Goal: Find contact information: Obtain details needed to contact an individual or organization

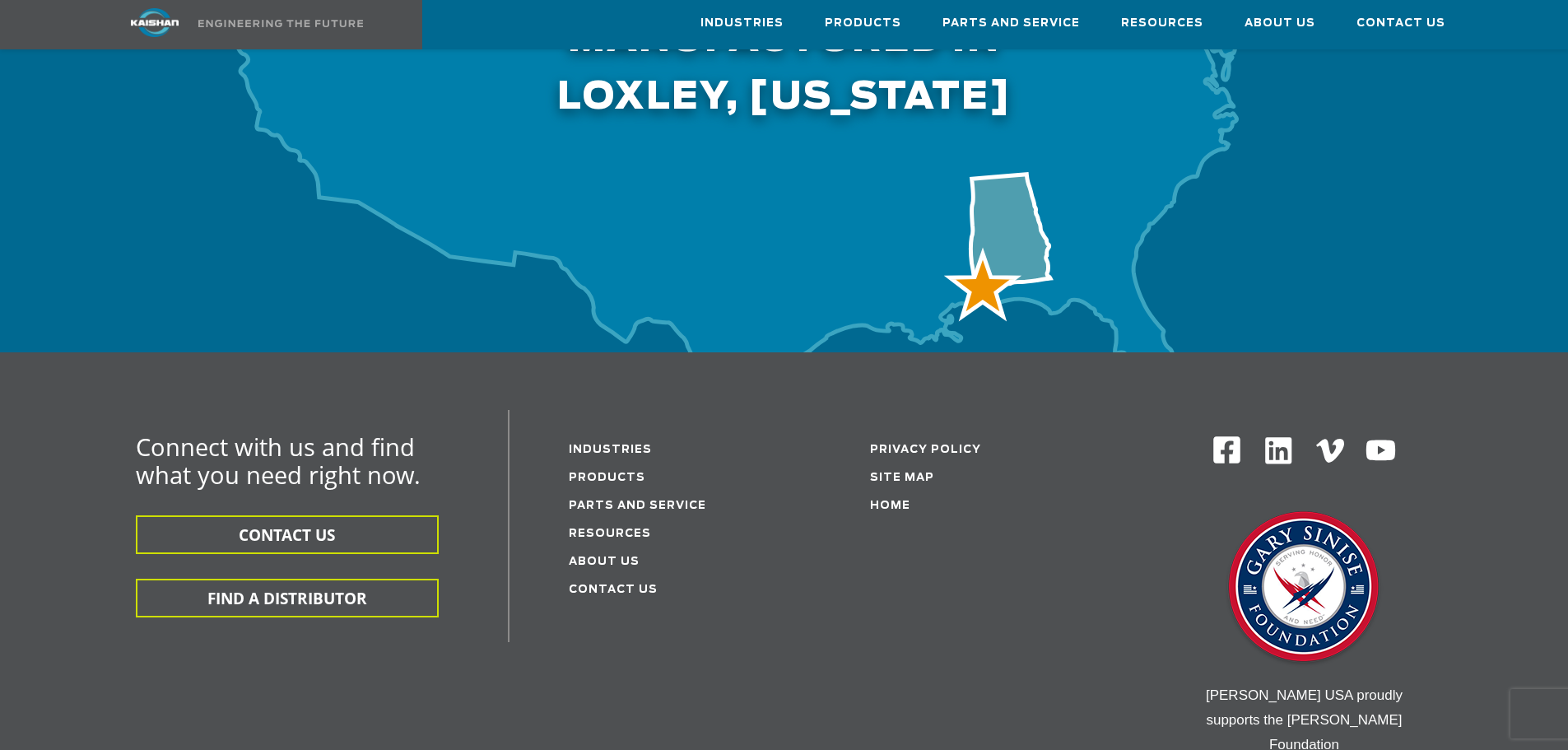
scroll to position [5268, 0]
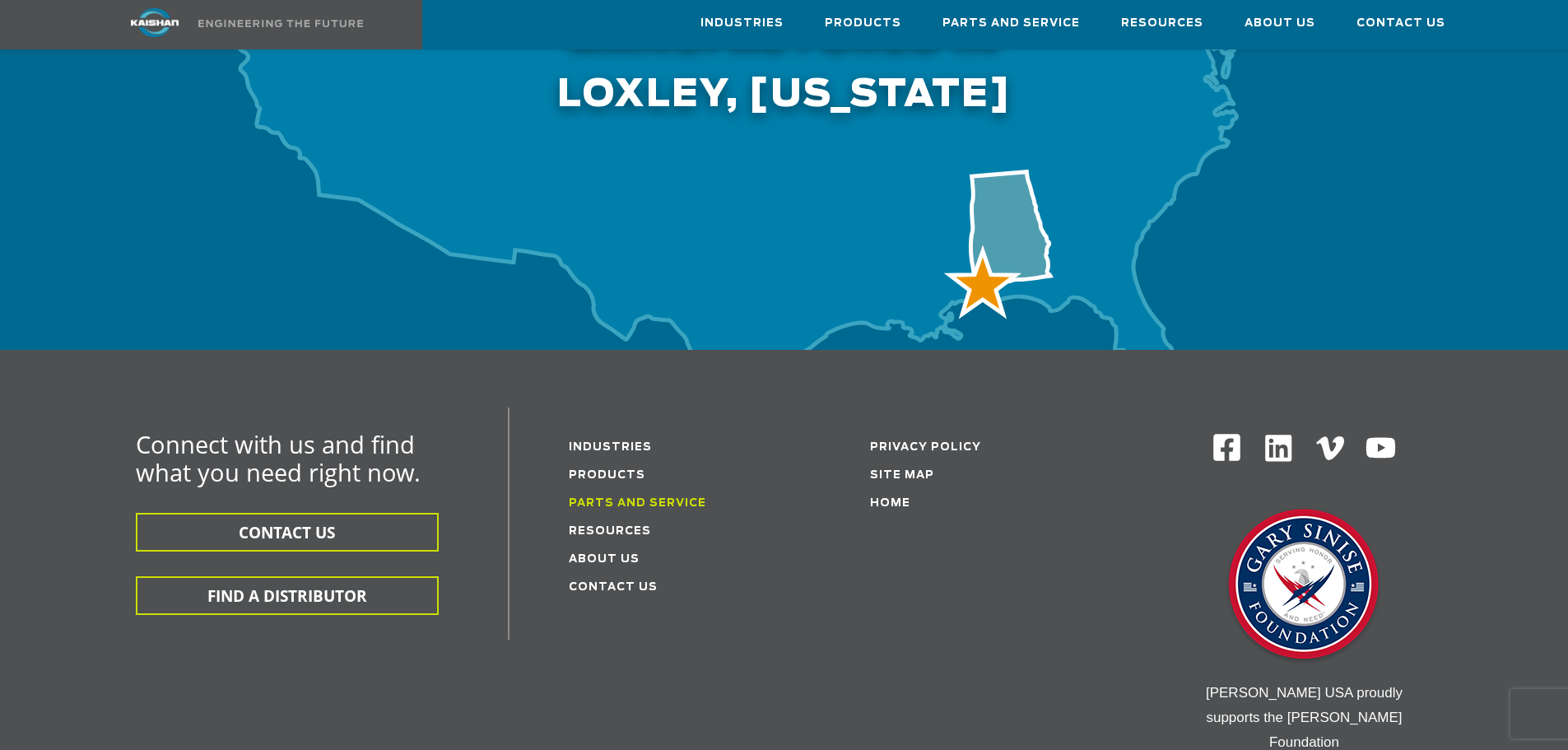
click at [611, 498] on link "Parts and service" at bounding box center [637, 503] width 138 height 11
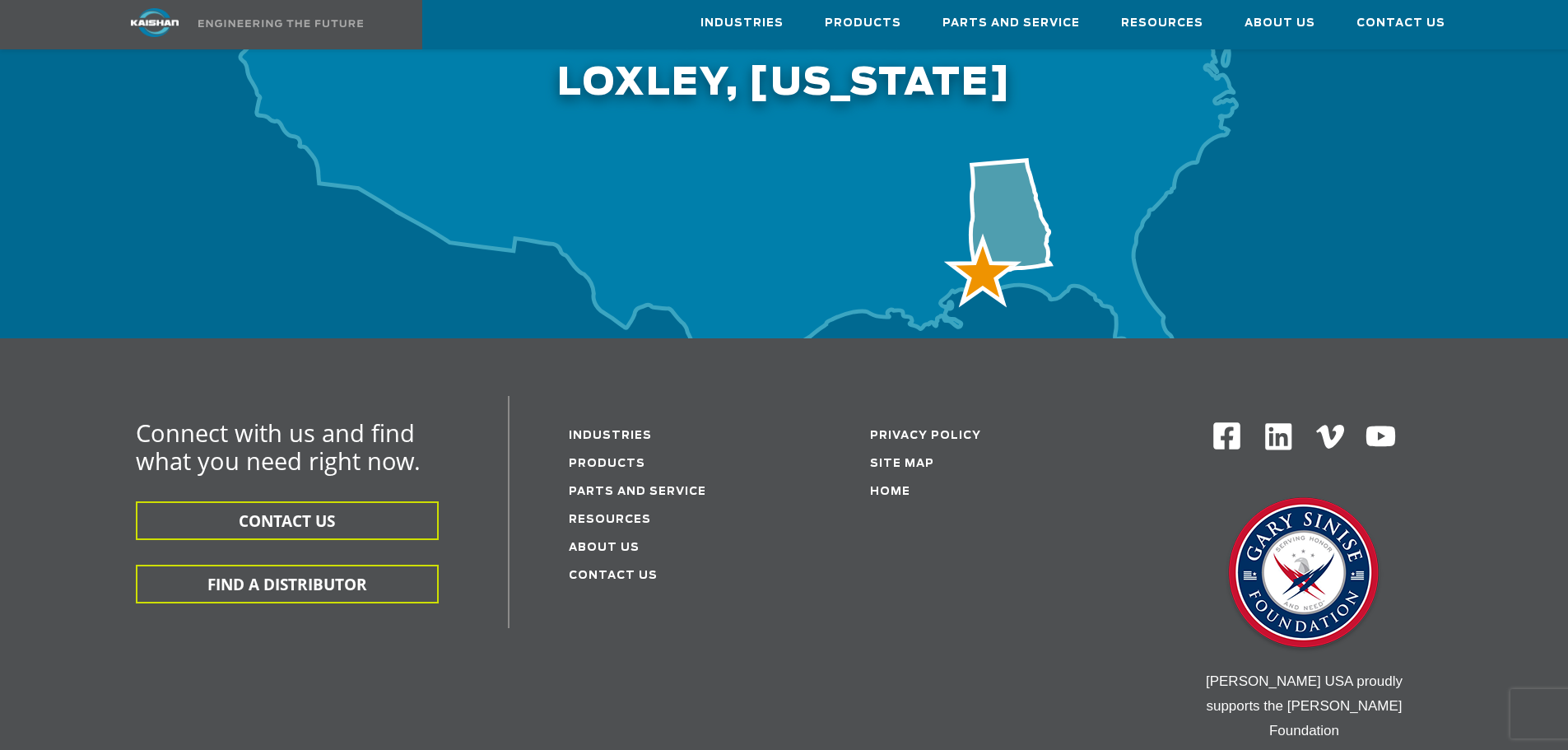
scroll to position [5512, 0]
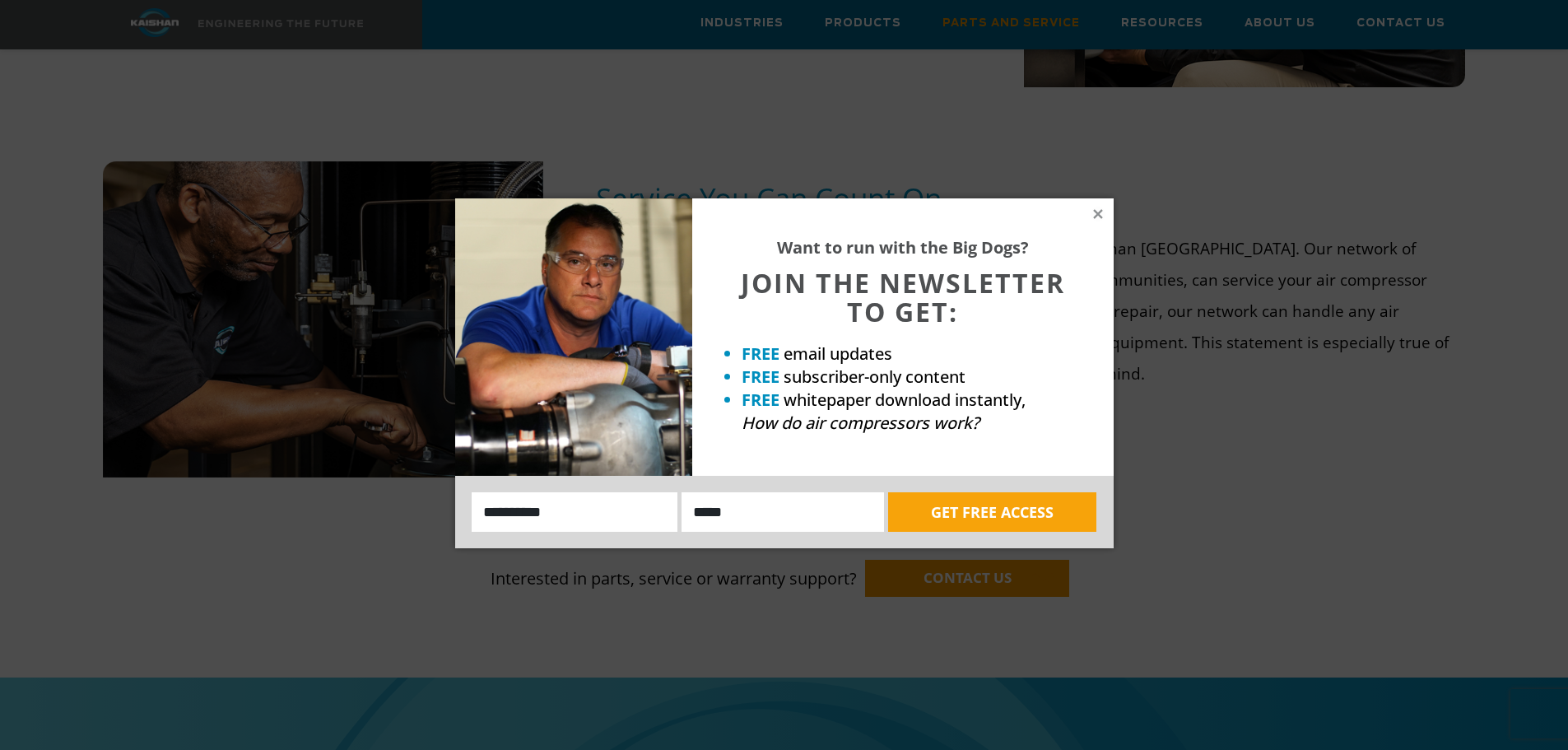
scroll to position [1153, 0]
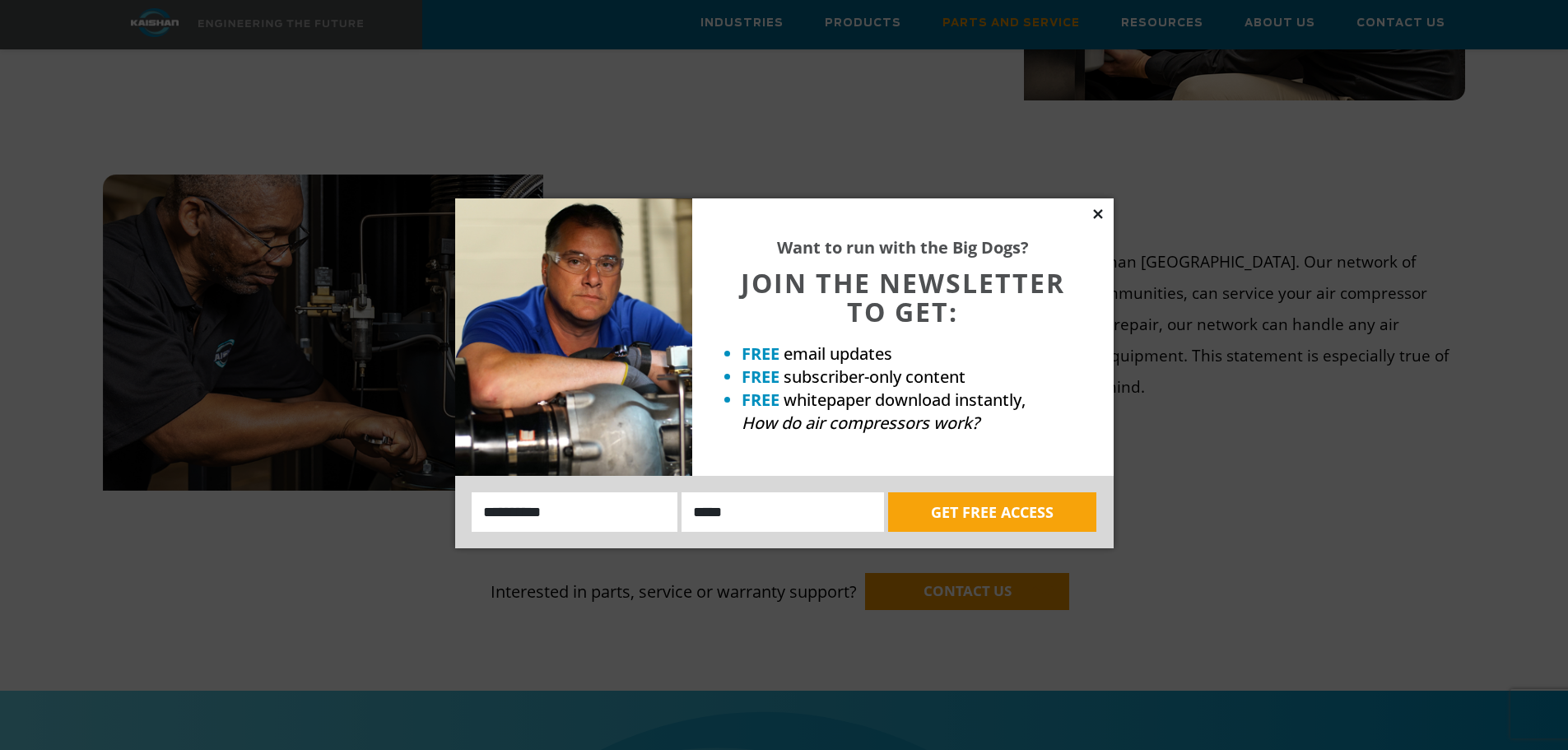
click at [1093, 216] on icon at bounding box center [1098, 214] width 15 height 15
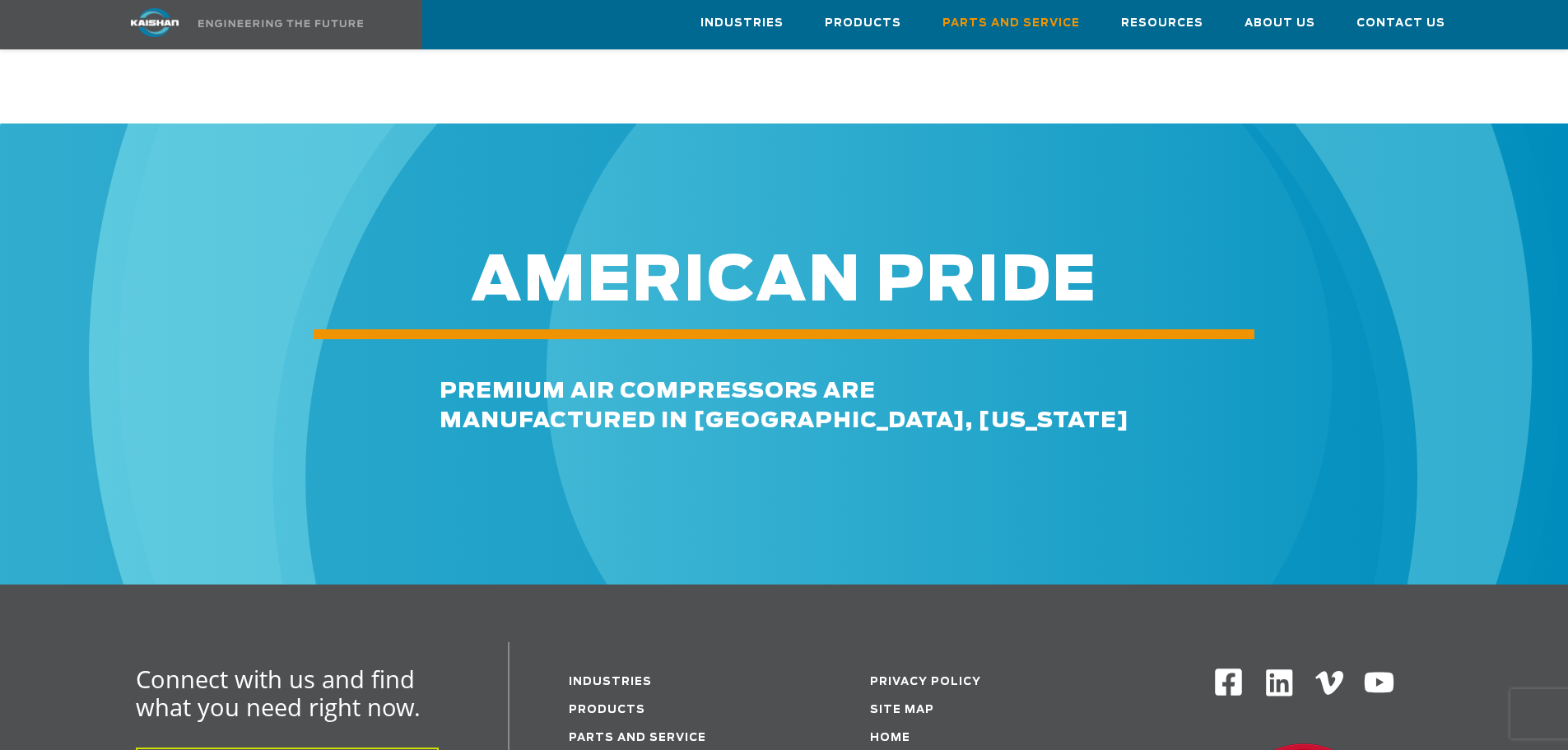
scroll to position [2058, 0]
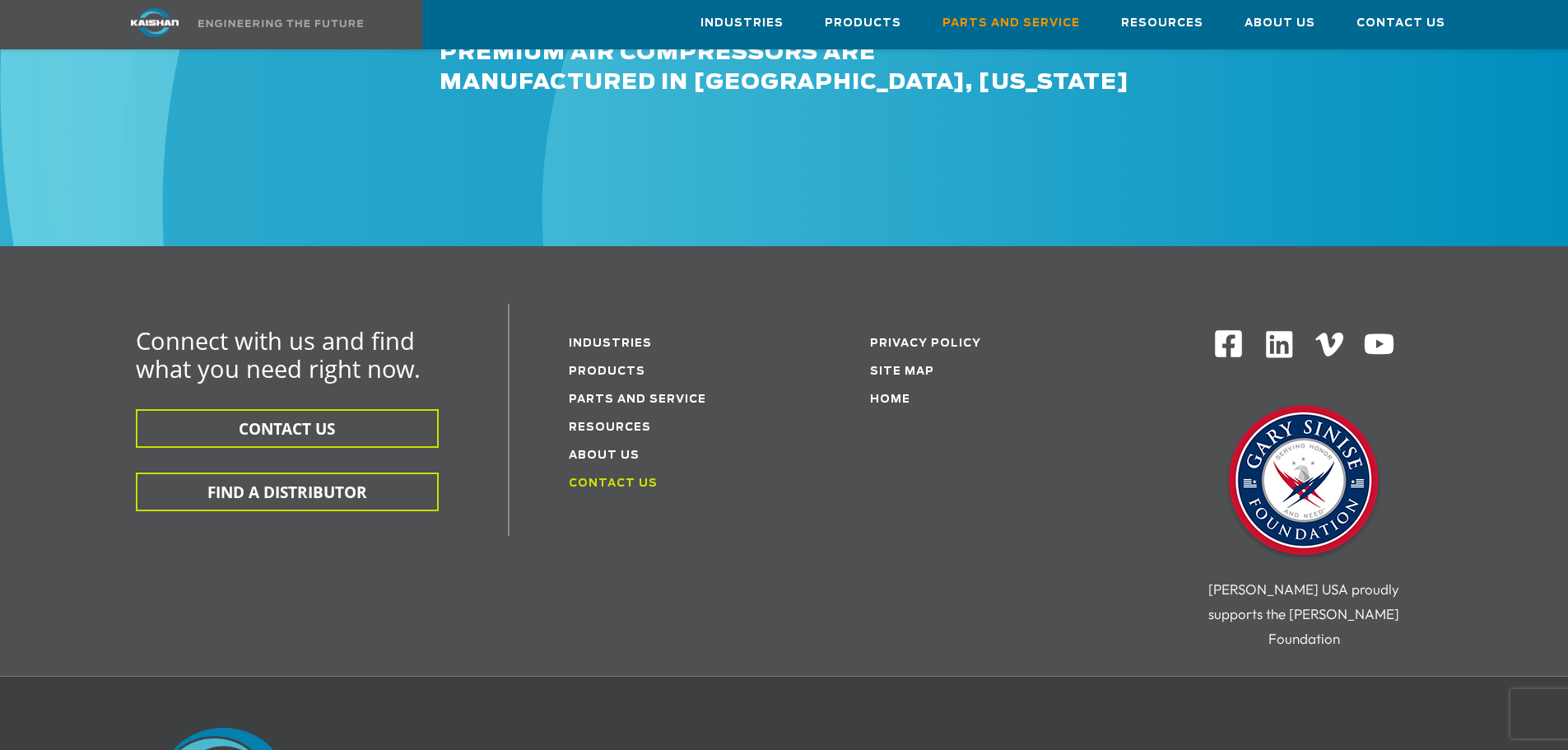
click at [633, 478] on link "Contact Us" at bounding box center [613, 484] width 89 height 11
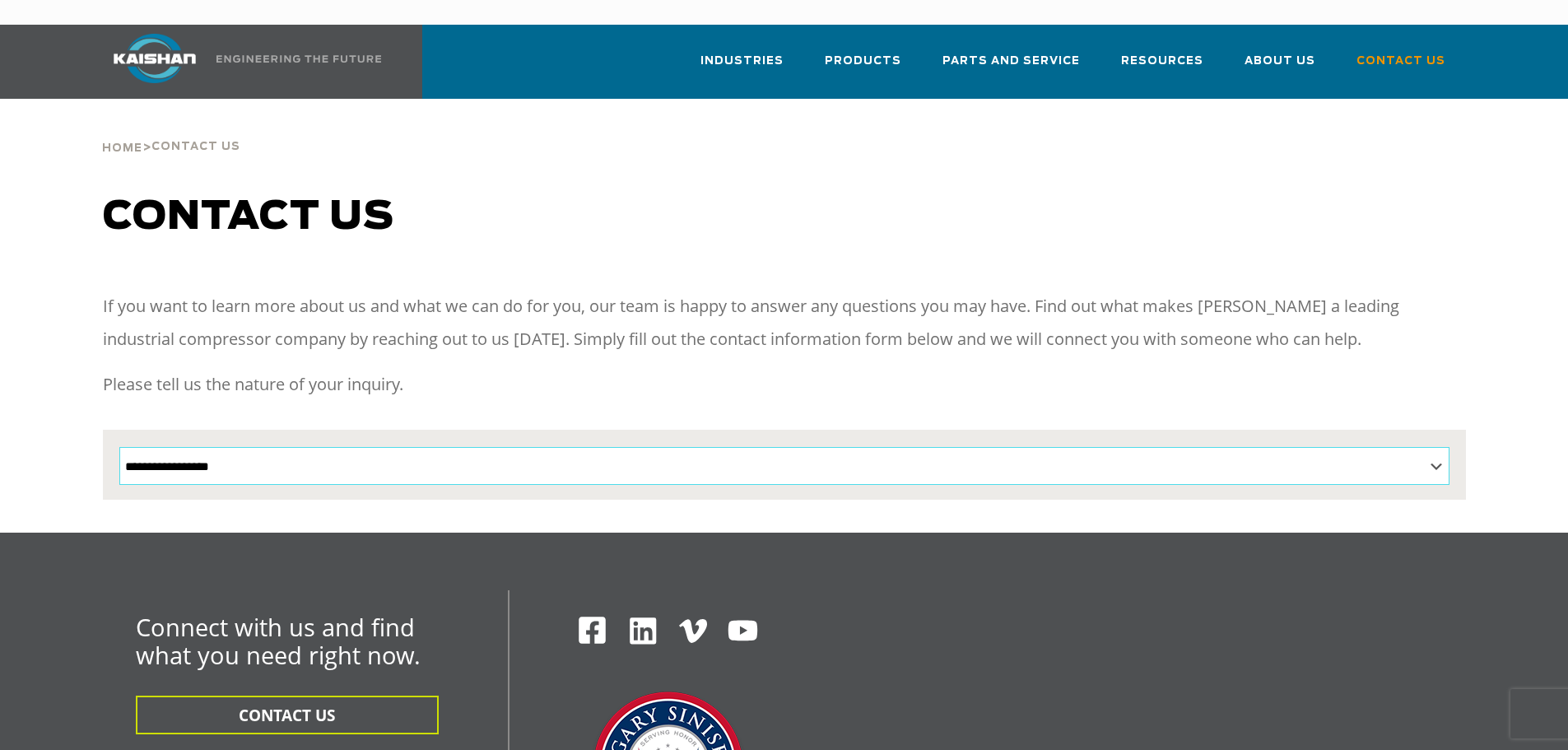
click at [638, 447] on select "**********" at bounding box center [784, 466] width 1330 height 38
click at [660, 368] on p "Please tell us the nature of your inquiry." at bounding box center [784, 384] width 1363 height 33
